Goal: Task Accomplishment & Management: Use online tool/utility

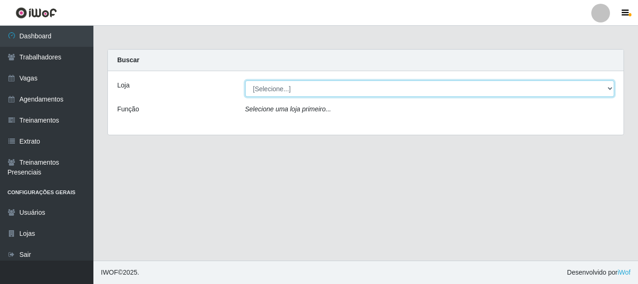
click at [291, 88] on select "[Selecione...] O Cestão - [GEOGRAPHIC_DATA]" at bounding box center [429, 88] width 369 height 16
select select "238"
click at [245, 80] on select "[Selecione...] O Cestão - [GEOGRAPHIC_DATA]" at bounding box center [429, 88] width 369 height 16
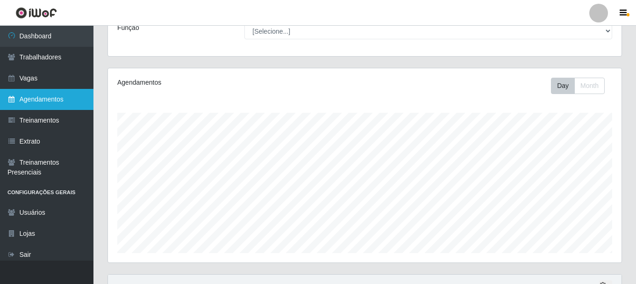
scroll to position [77, 0]
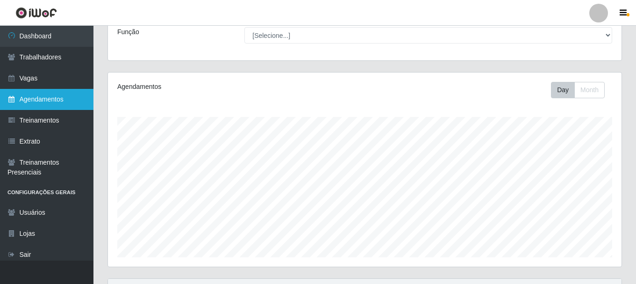
click at [43, 101] on link "Agendamentos" at bounding box center [46, 99] width 93 height 21
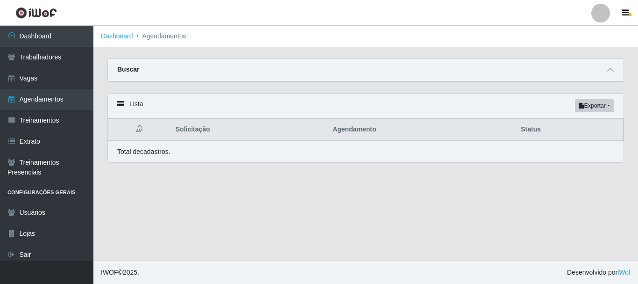
click at [204, 71] on div "Buscar" at bounding box center [366, 70] width 516 height 22
click at [610, 71] on icon at bounding box center [610, 69] width 7 height 7
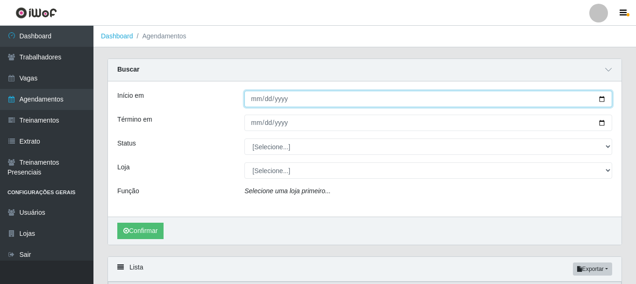
click at [258, 100] on input "Início em" at bounding box center [428, 99] width 368 height 16
type input "[DATE]"
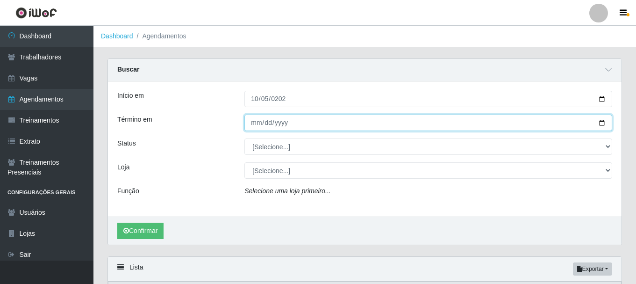
click at [252, 124] on input "Término em" at bounding box center [428, 122] width 368 height 16
type input "[DATE]"
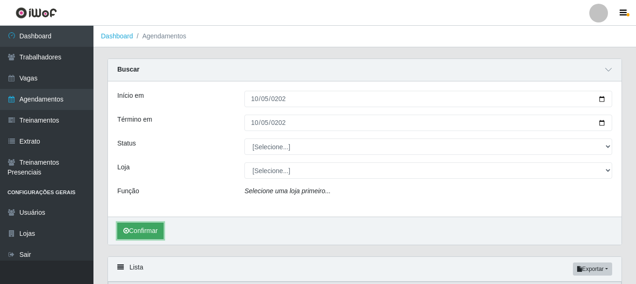
click at [148, 230] on button "Confirmar" at bounding box center [140, 230] width 46 height 16
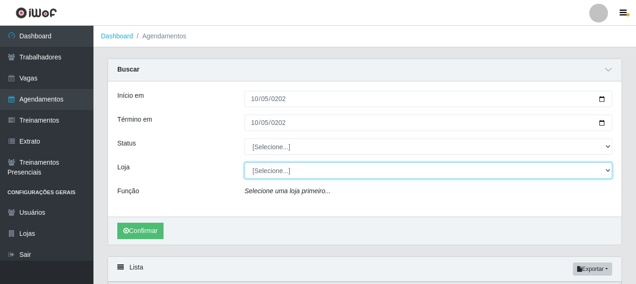
click at [279, 172] on select "[Selecione...] O Cestão - [GEOGRAPHIC_DATA]" at bounding box center [428, 170] width 368 height 16
select select "238"
click at [244, 163] on select "[Selecione...] O Cestão - [GEOGRAPHIC_DATA]" at bounding box center [428, 170] width 368 height 16
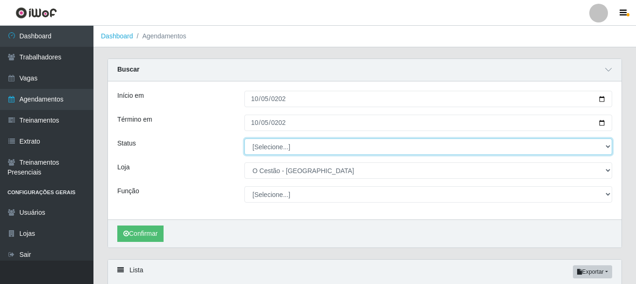
click at [608, 144] on select "[Selecione...] AGENDADO AGUARDANDO LIBERAR EM ANDAMENTO EM REVISÃO FINALIZADO C…" at bounding box center [428, 146] width 368 height 16
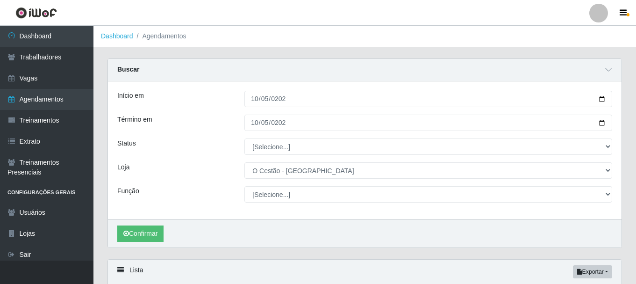
drag, startPoint x: 146, startPoint y: 151, endPoint x: 167, endPoint y: 149, distance: 21.1
click at [165, 149] on div "Status" at bounding box center [173, 146] width 127 height 16
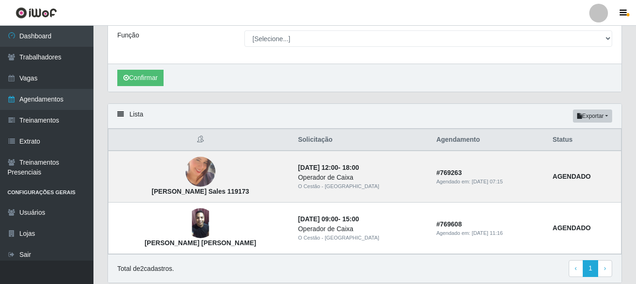
scroll to position [173, 0]
